Goal: Find specific page/section: Find specific page/section

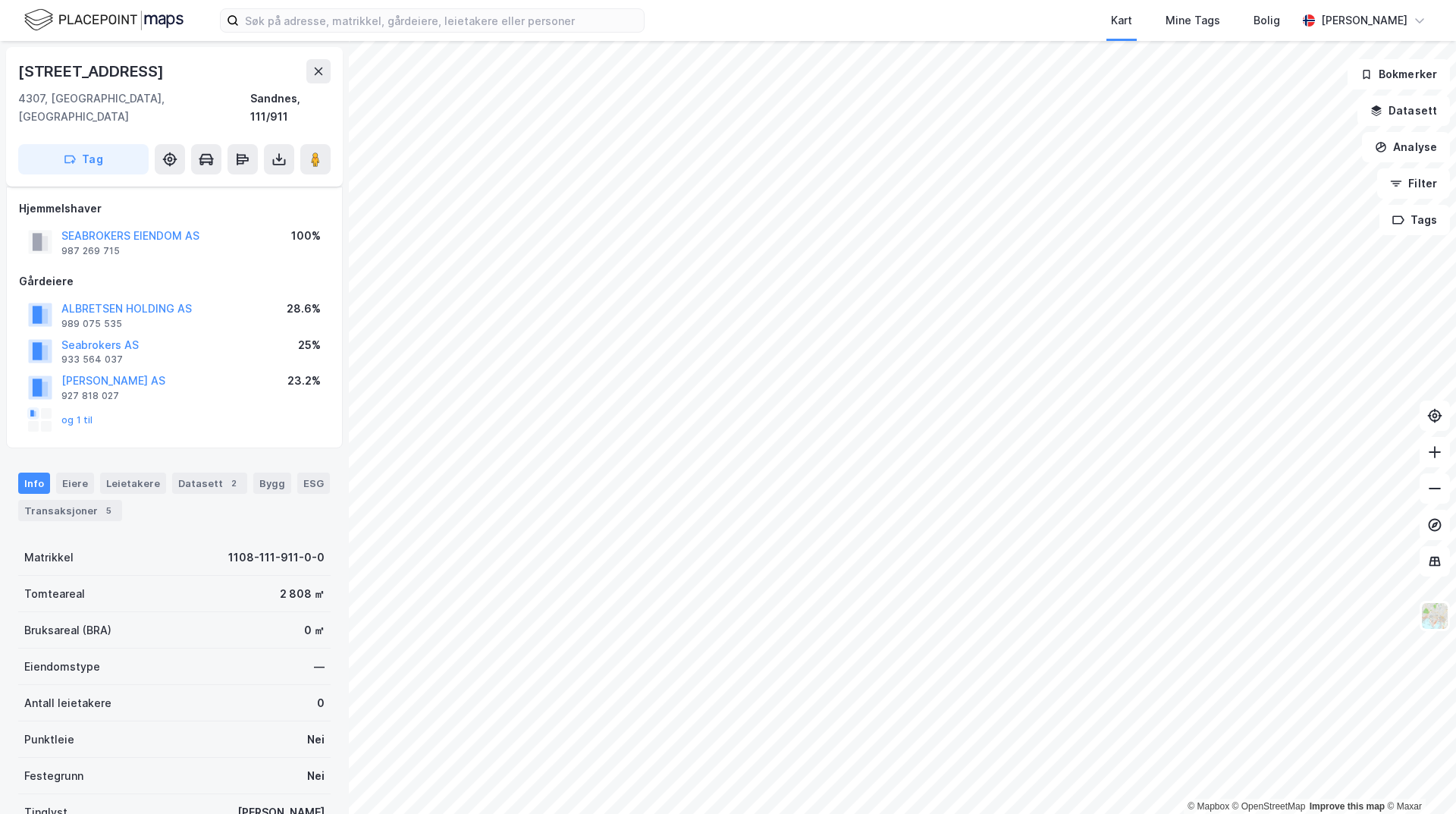
scroll to position [10, 0]
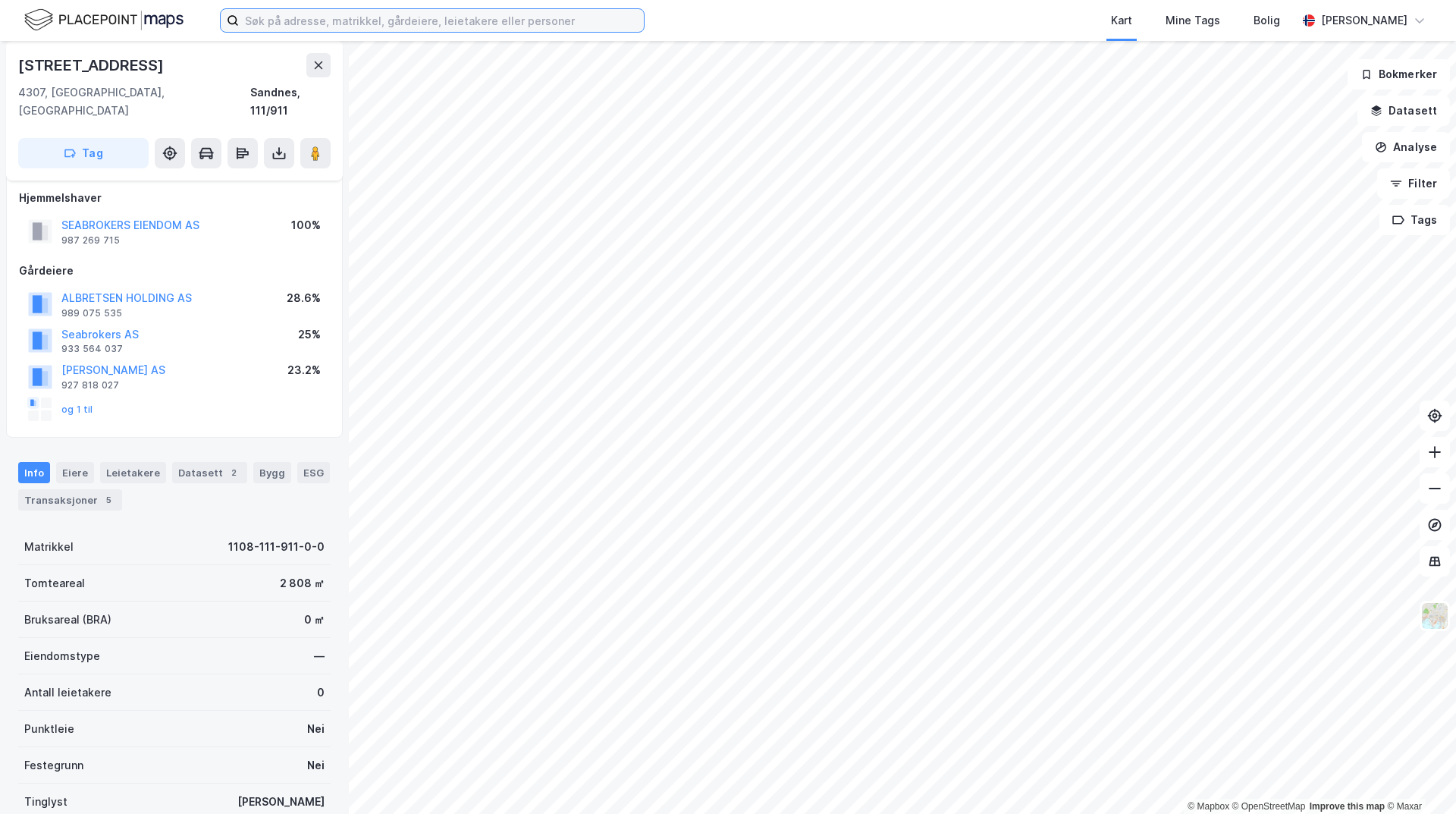
click at [394, 19] on input at bounding box center [441, 20] width 405 height 23
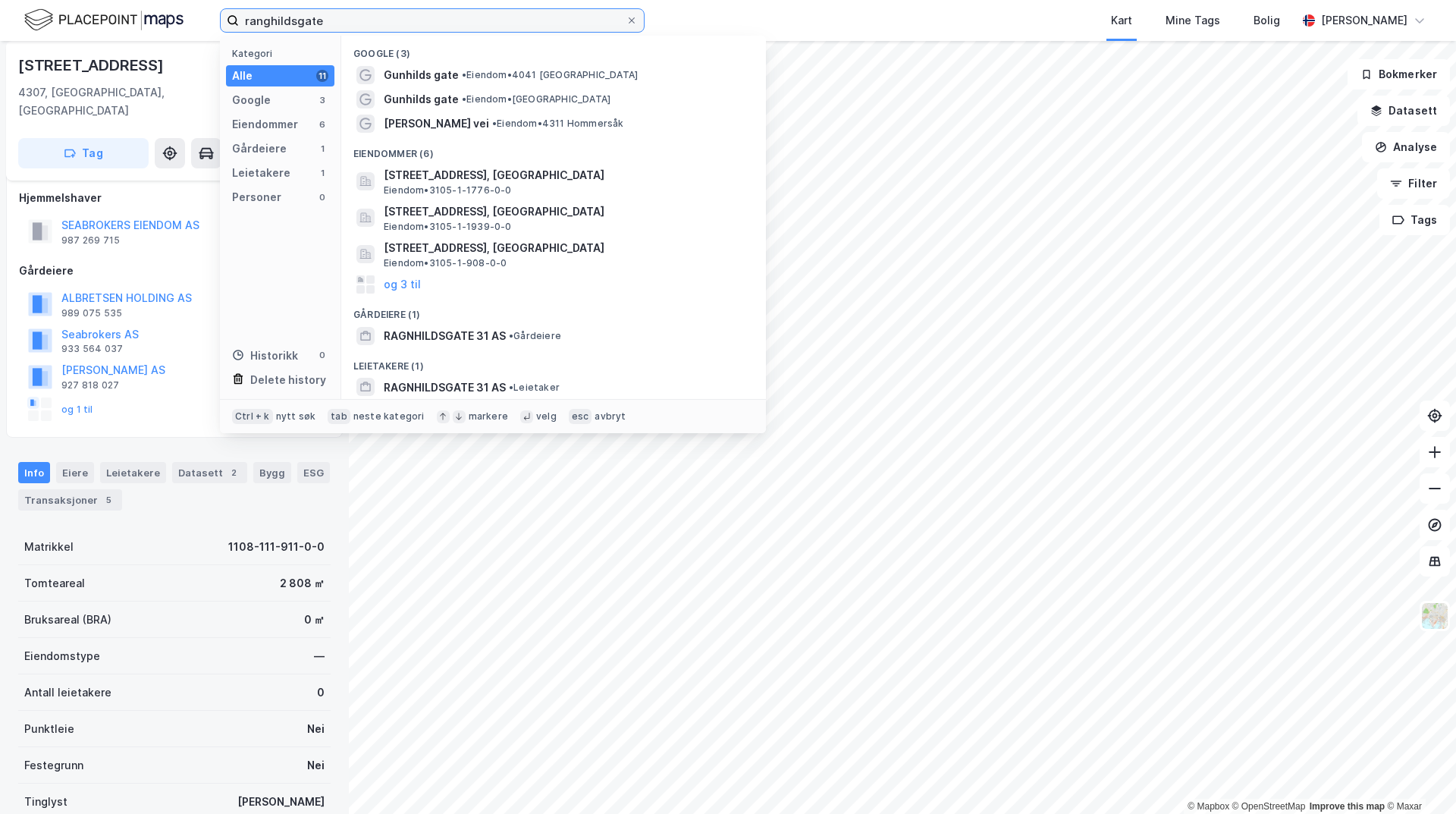
click at [336, 18] on input "ranghildsgate" at bounding box center [432, 20] width 387 height 23
click at [295, 21] on input "ranghildsgate" at bounding box center [432, 20] width 387 height 23
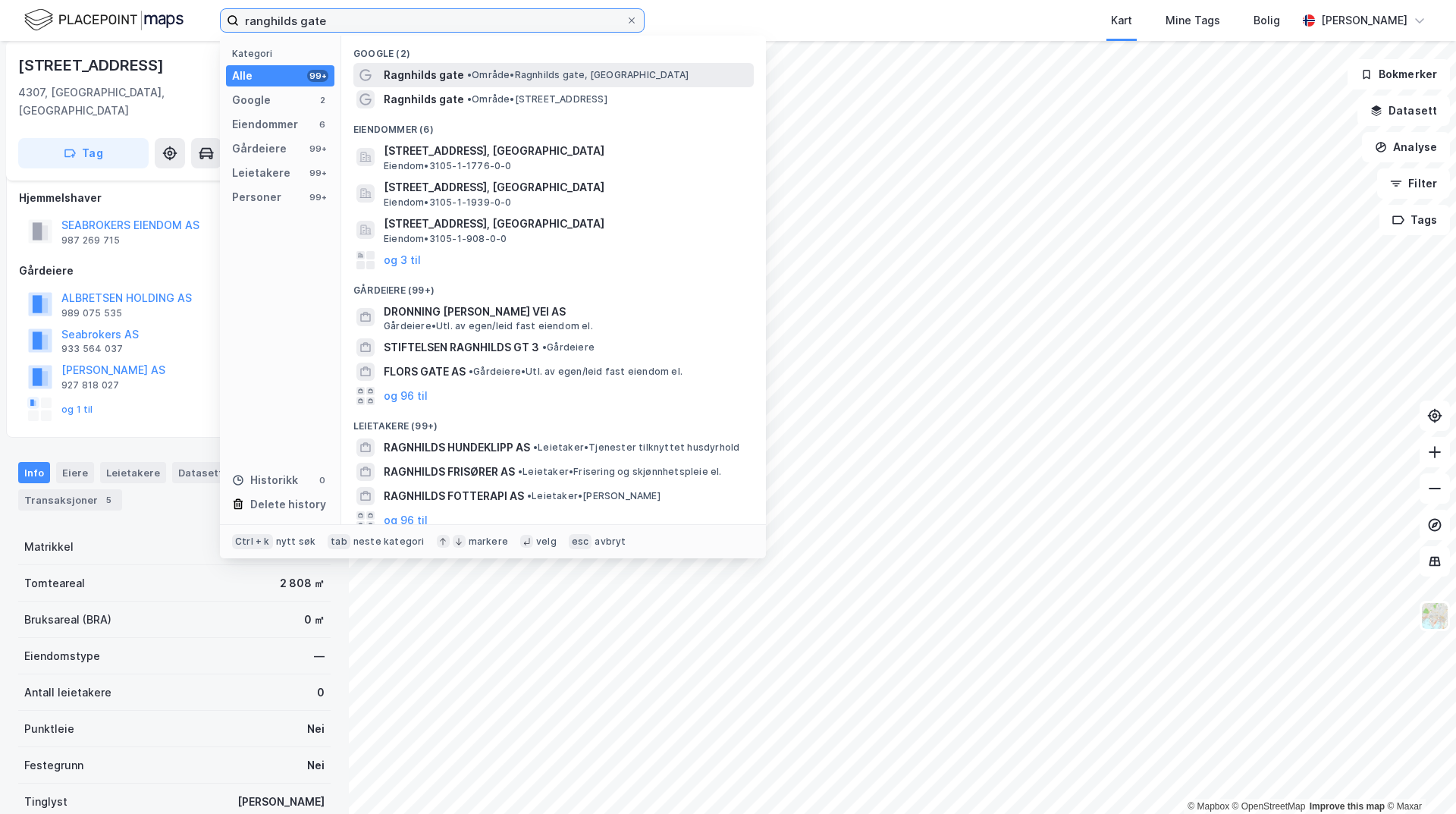
type input "ranghilds gate"
click at [428, 71] on span "Ragnhilds gate" at bounding box center [424, 75] width 80 height 18
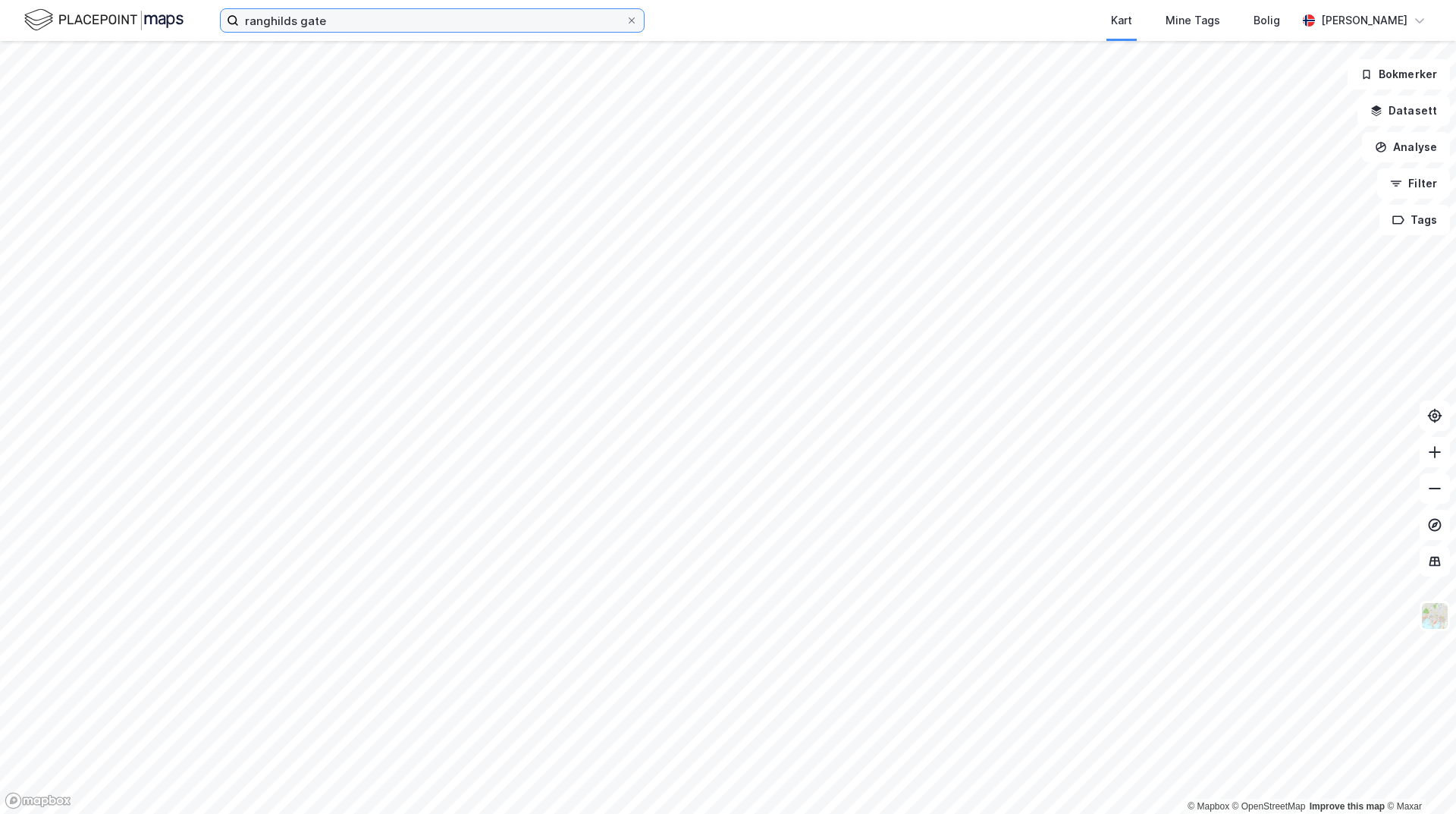
click at [332, 21] on input "ranghilds gate" at bounding box center [432, 20] width 387 height 23
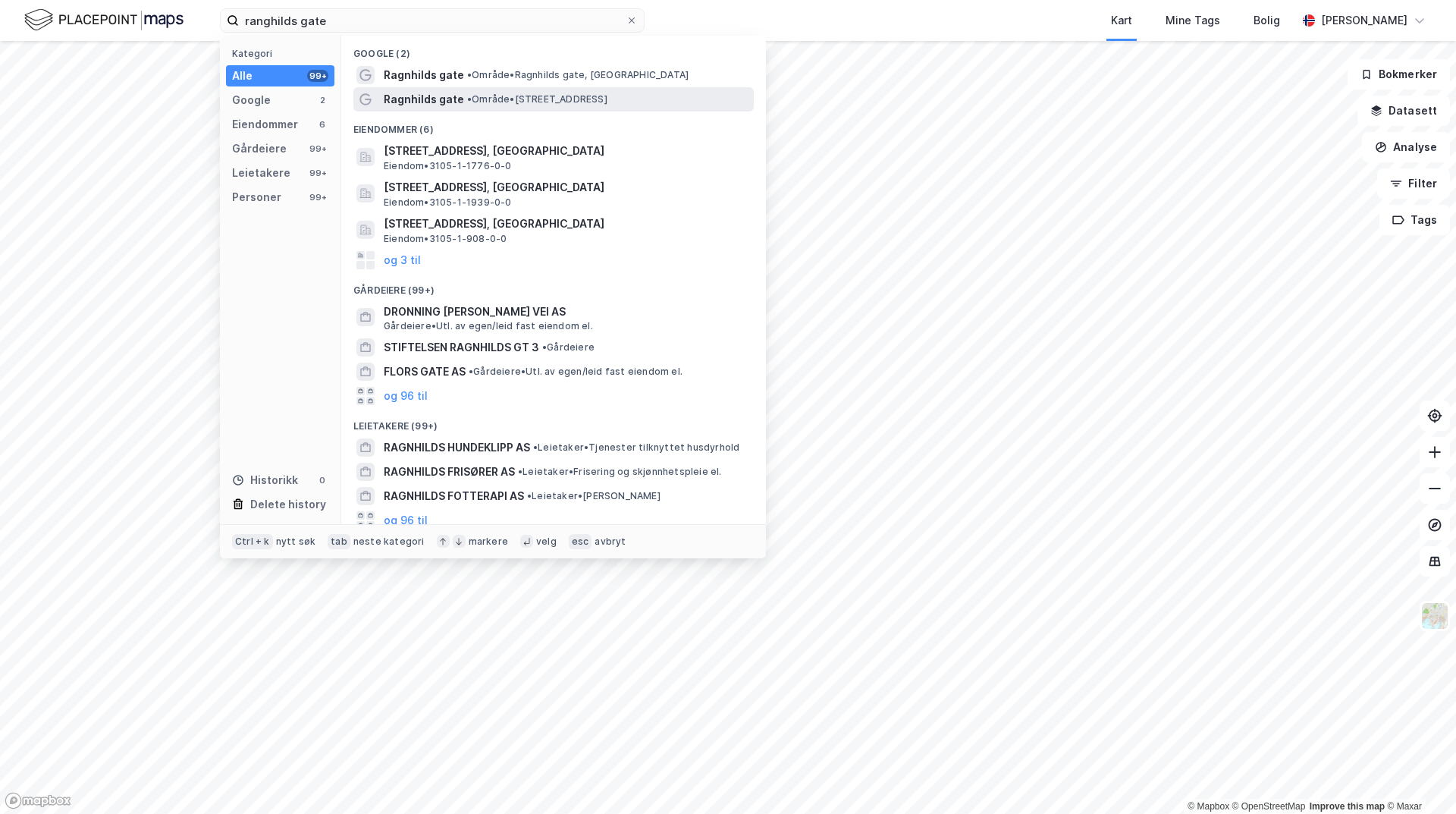
click at [501, 99] on span "• Område • [STREET_ADDRESS]" at bounding box center [537, 99] width 140 height 12
